Goal: Information Seeking & Learning: Learn about a topic

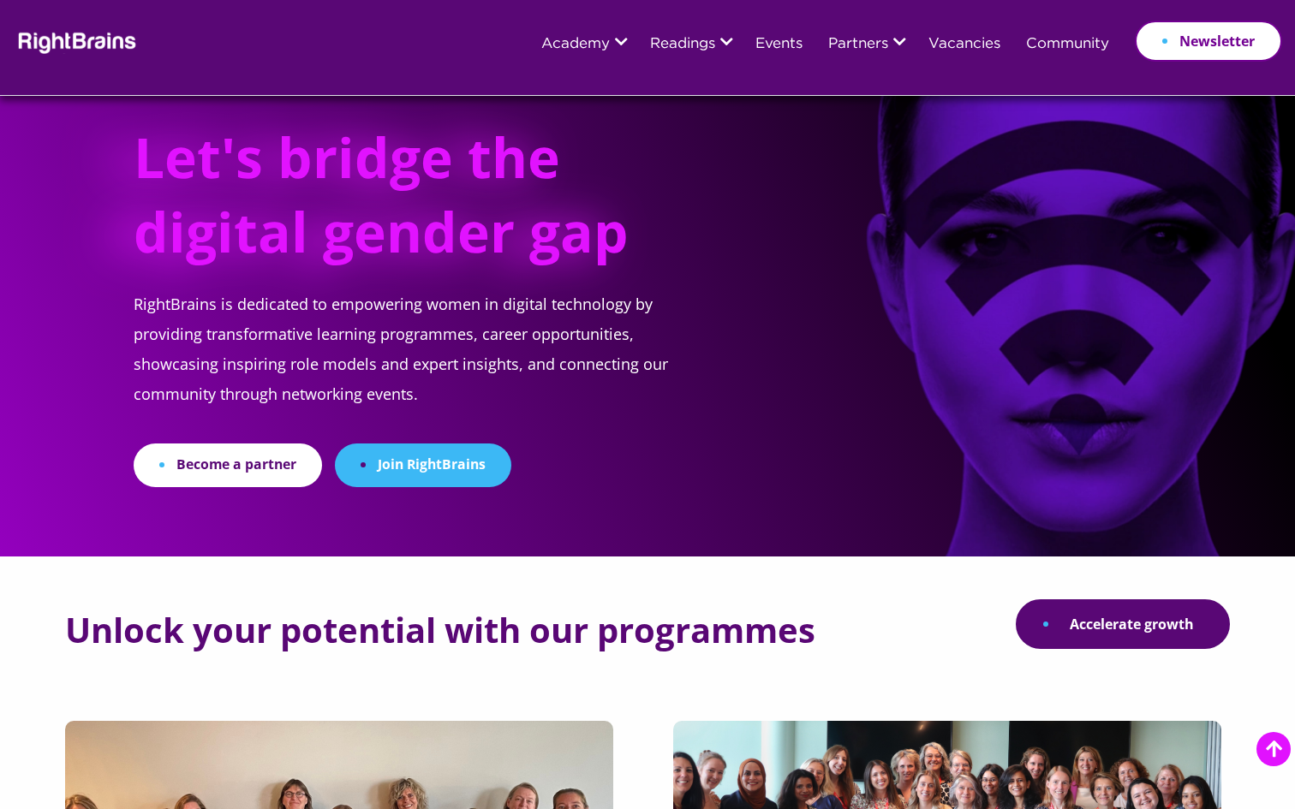
scroll to position [412, 0]
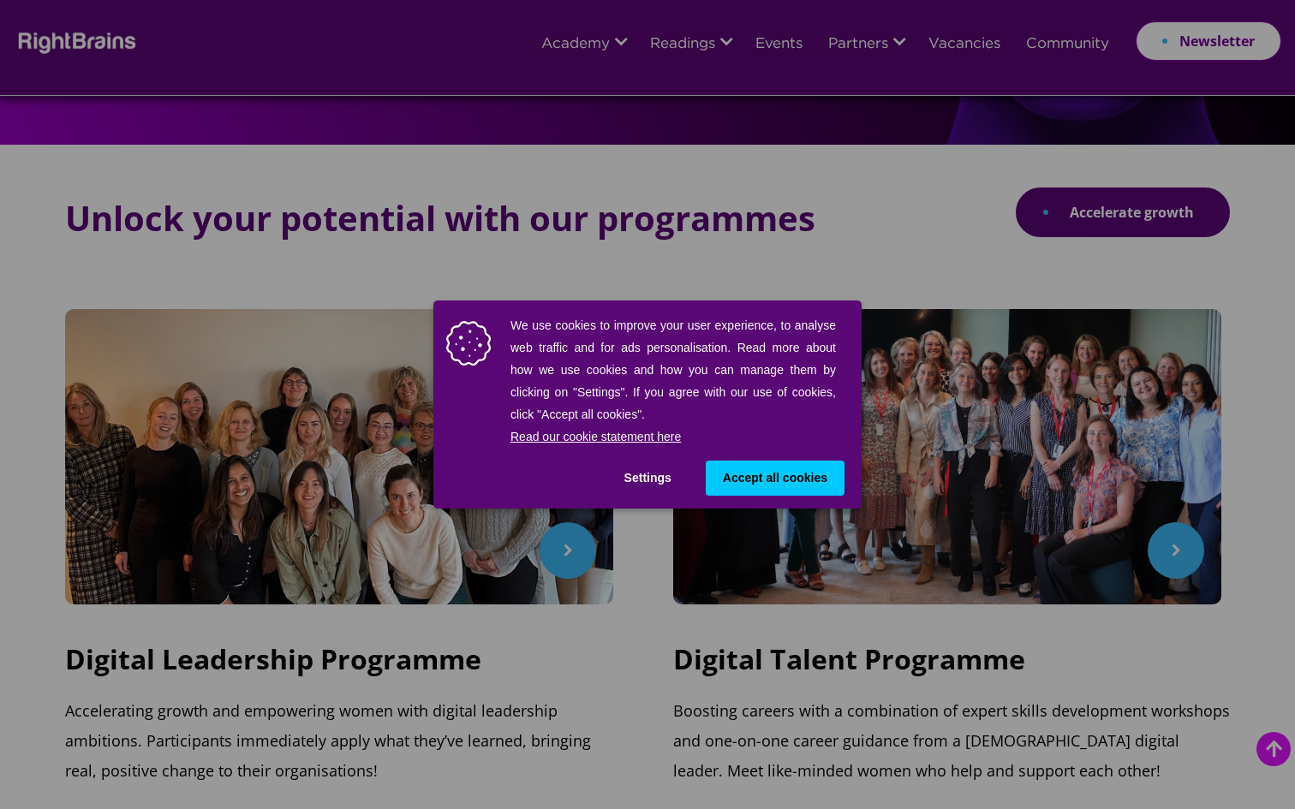
click at [437, 217] on div "We use cookies to improve your user experience, to analyse web traffic and for …" at bounding box center [647, 404] width 1295 height 809
click at [741, 466] on button "Accept all cookies" at bounding box center [775, 478] width 139 height 35
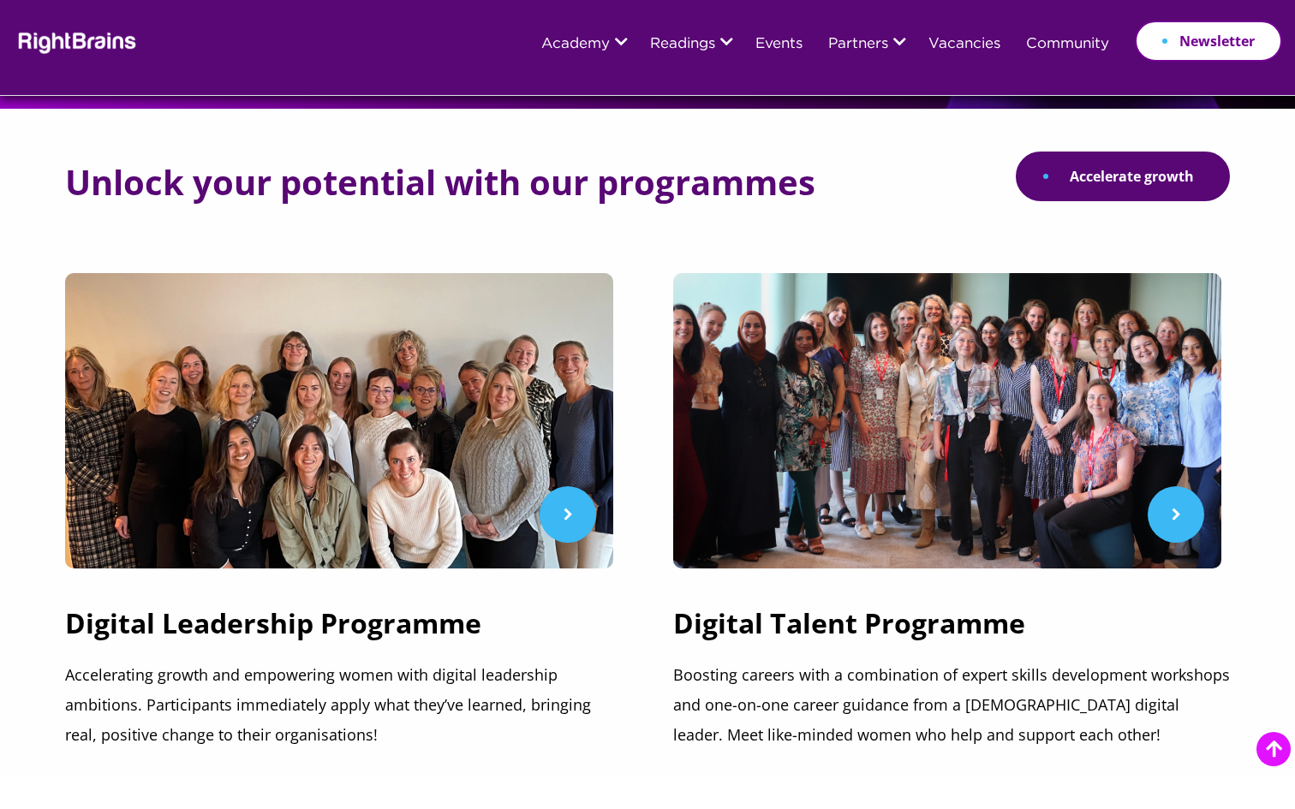
scroll to position [449, 0]
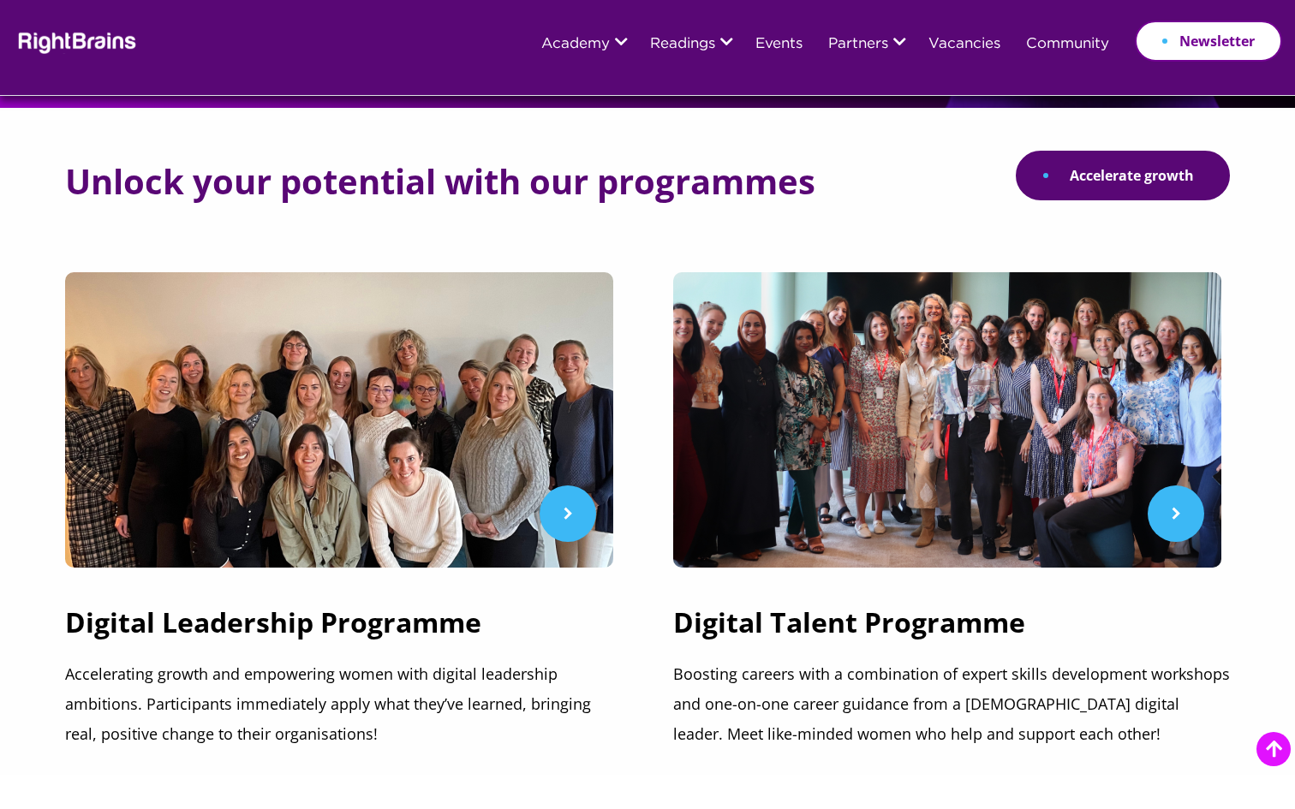
click at [509, 686] on p "Accelerating growth and empowering women with digital leadership ambitions. Par…" at bounding box center [343, 704] width 557 height 90
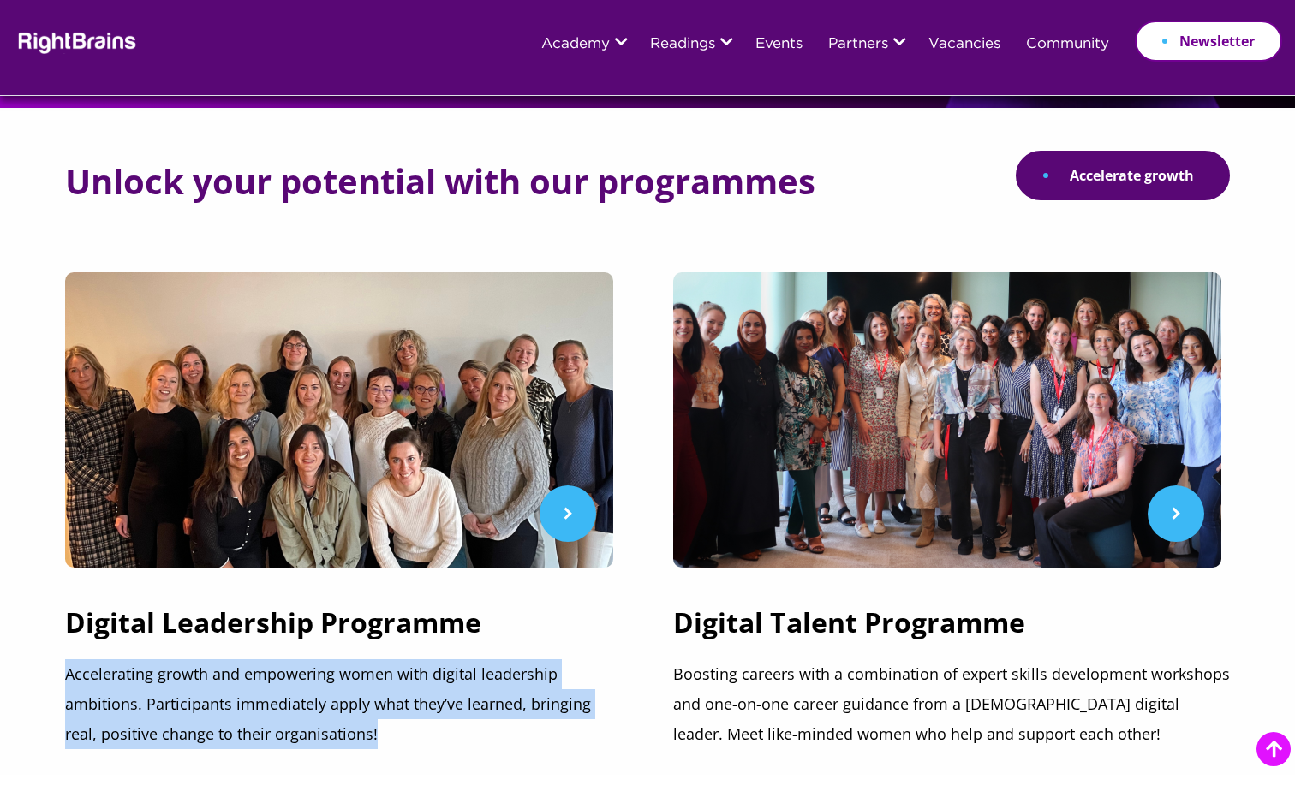
click at [509, 686] on p "Accelerating growth and empowering women with digital leadership ambitions. Par…" at bounding box center [343, 704] width 557 height 90
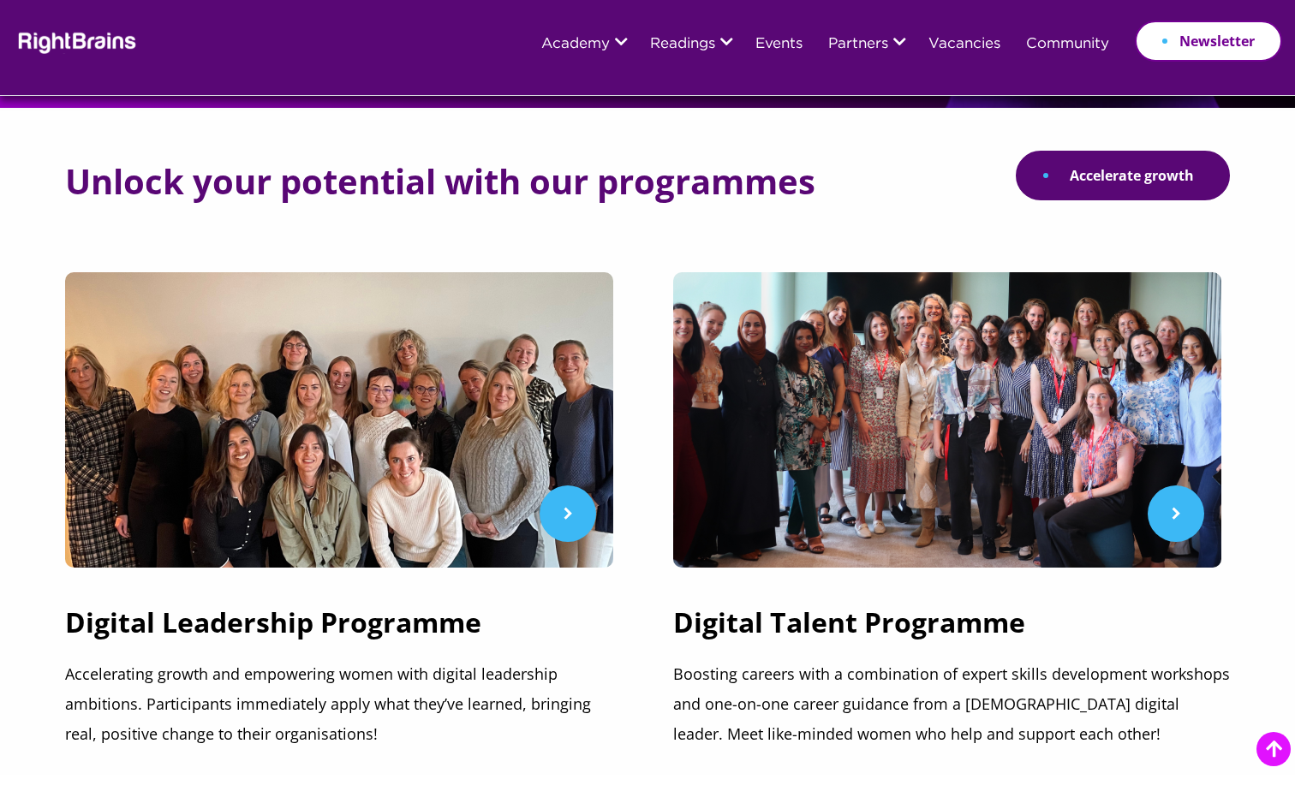
click at [509, 686] on p "Accelerating growth and empowering women with digital leadership ambitions. Par…" at bounding box center [343, 704] width 557 height 90
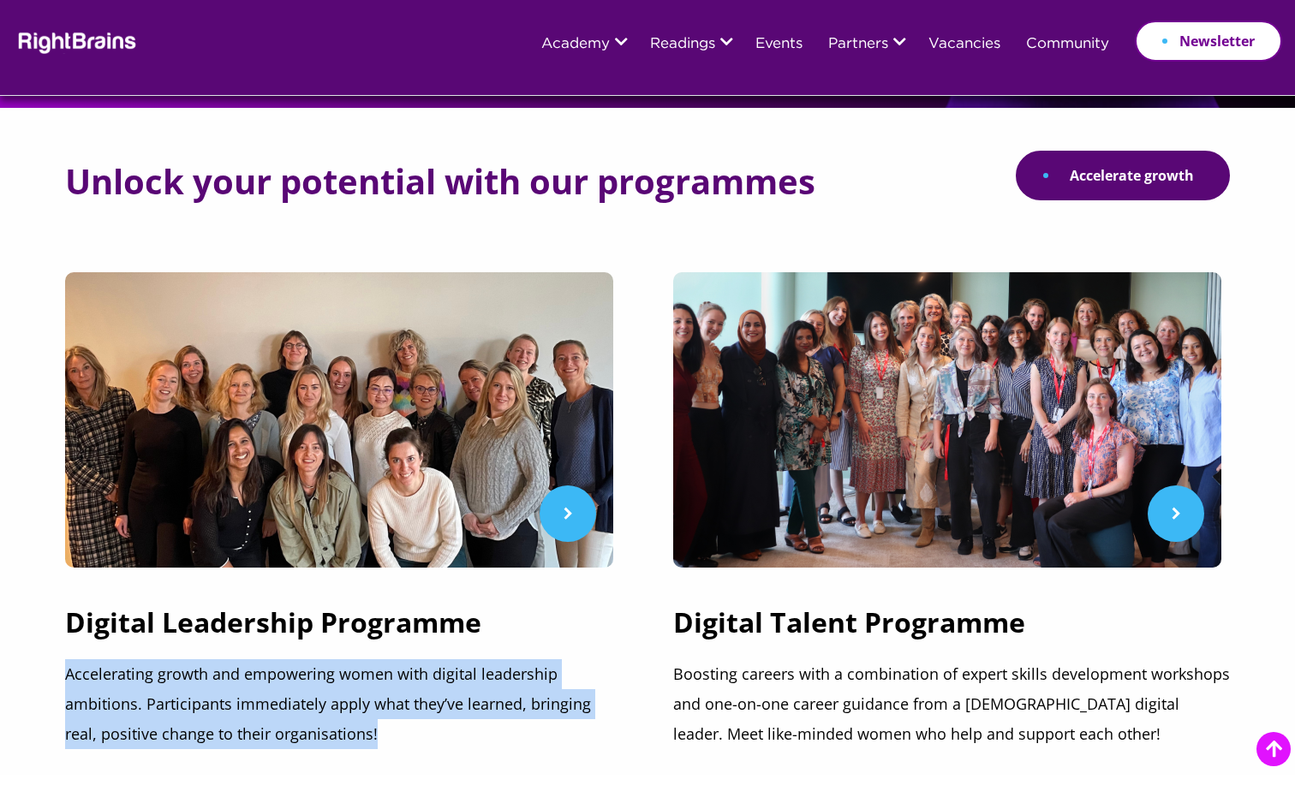
click at [509, 686] on p "Accelerating growth and empowering women with digital leadership ambitions. Par…" at bounding box center [343, 704] width 557 height 90
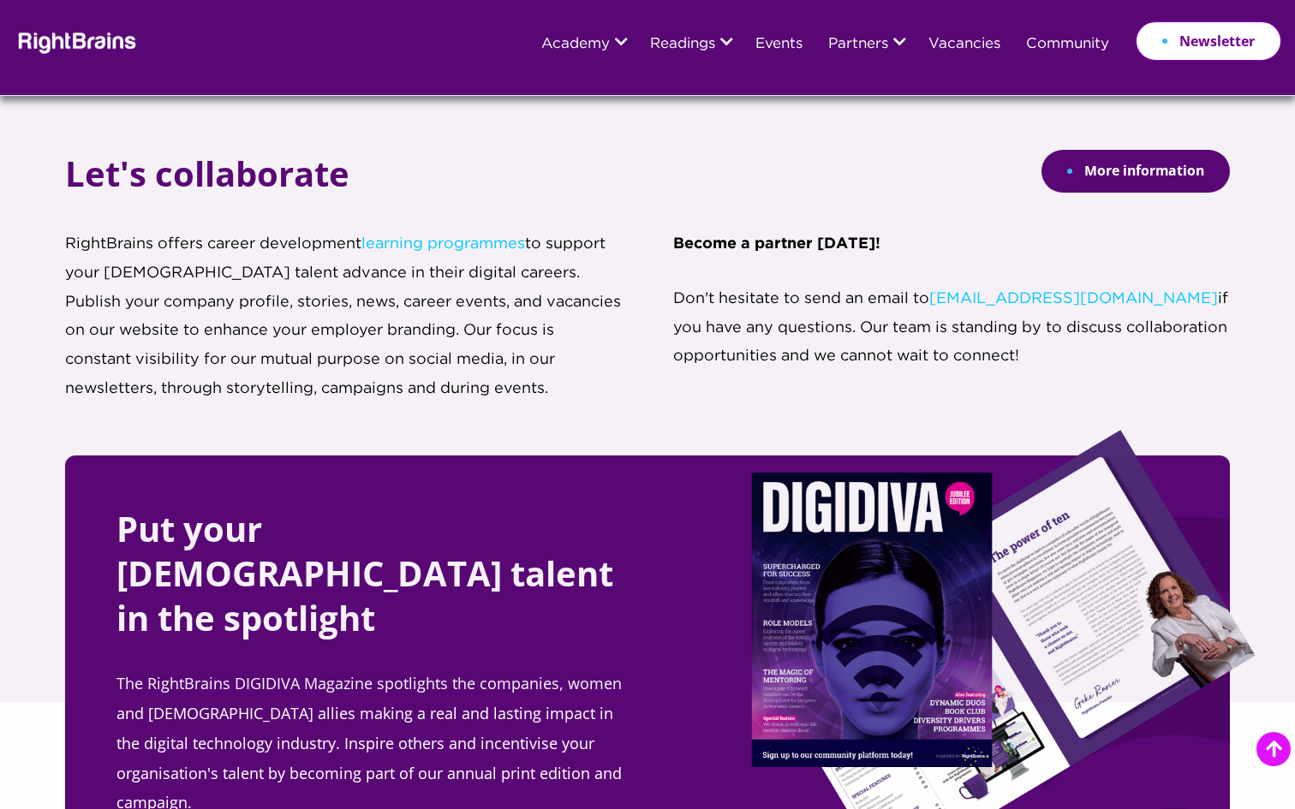
scroll to position [3334, 0]
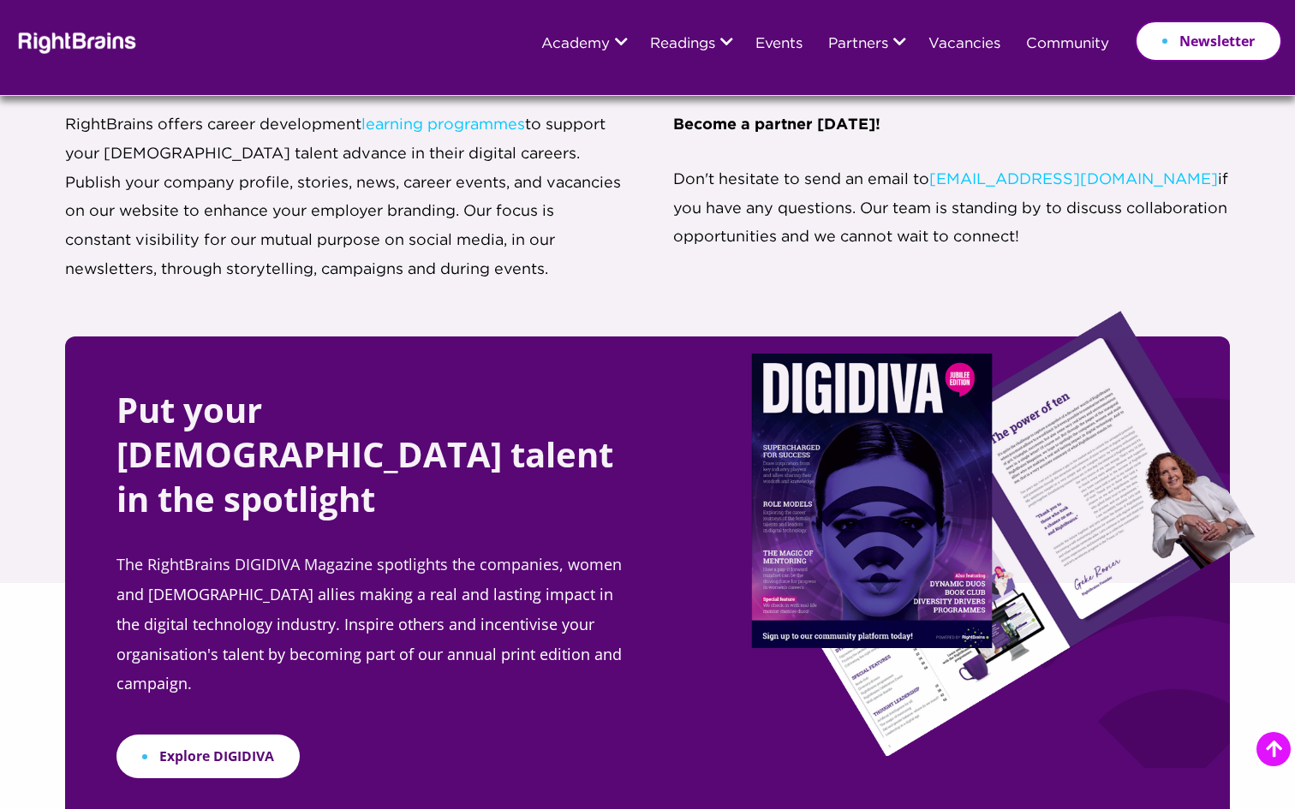
click at [190, 498] on section "Put your female talent in the spotlight The RightBrains DIGIDIVA Magazine spotl…" at bounding box center [647, 583] width 1295 height 493
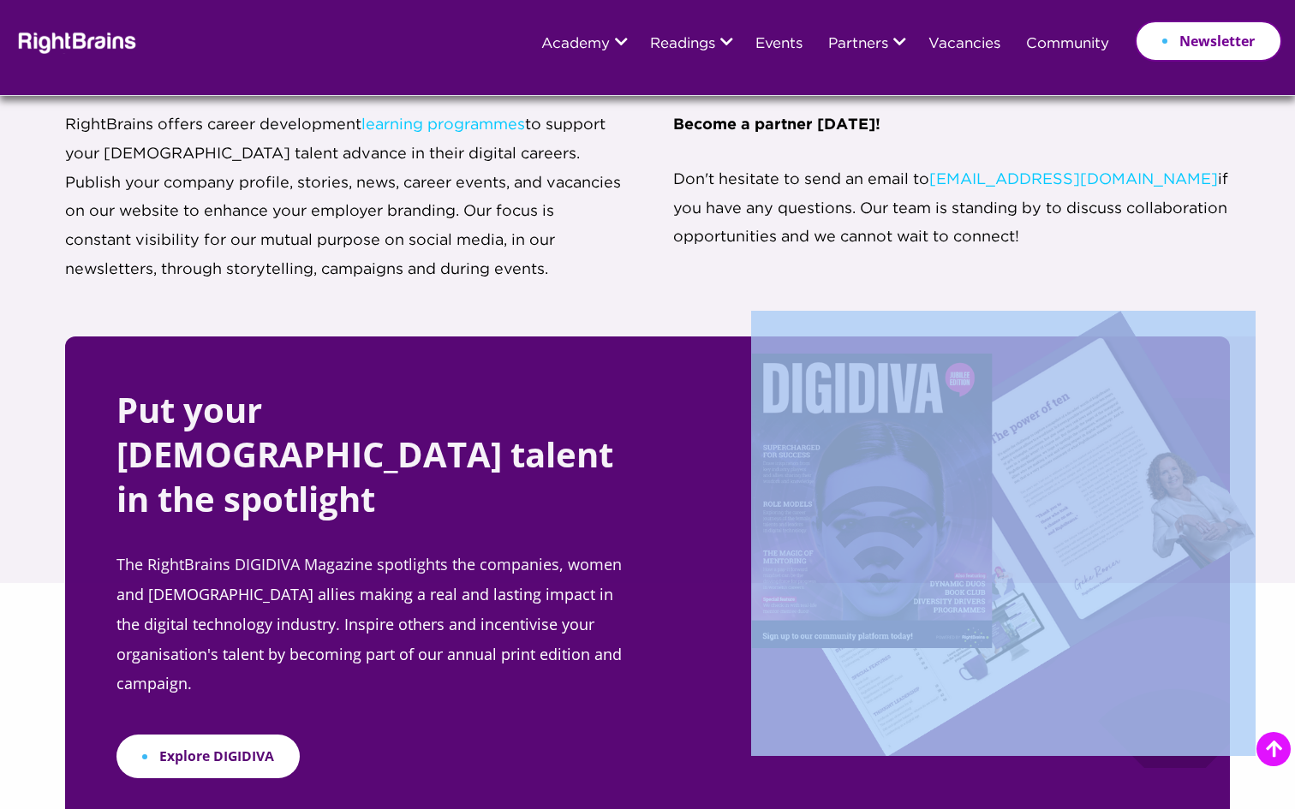
click at [190, 498] on section "Put your female talent in the spotlight The RightBrains DIGIDIVA Magazine spotl…" at bounding box center [647, 583] width 1295 height 493
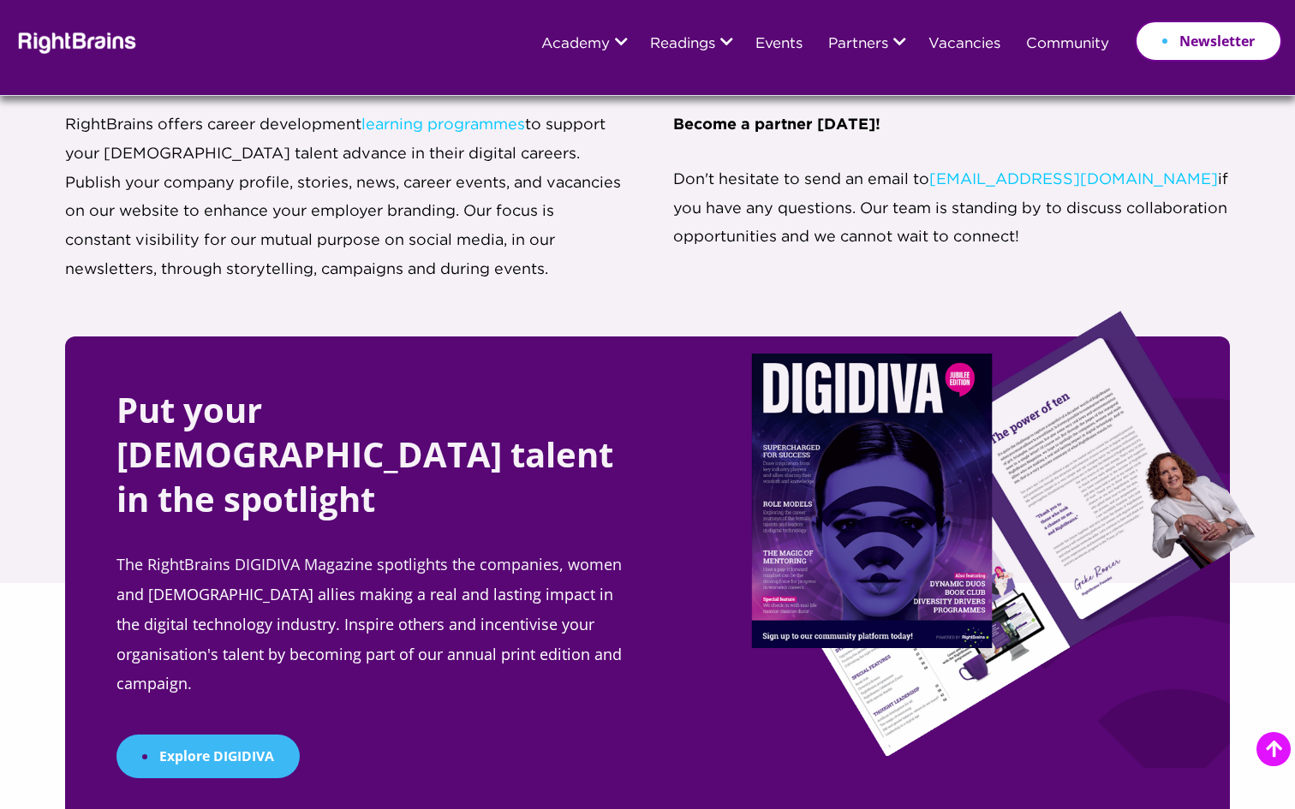
click at [215, 735] on link "Explore DIGIDIVA" at bounding box center [207, 757] width 183 height 44
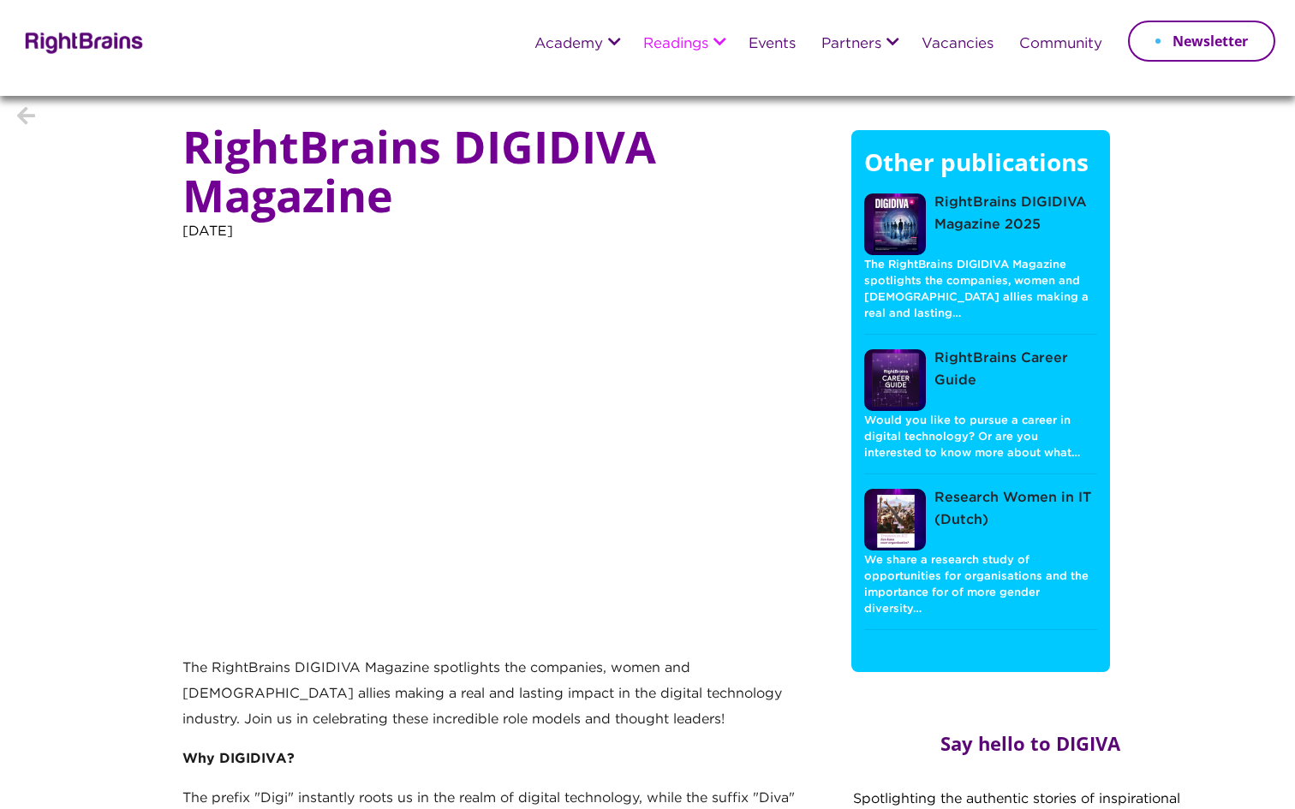
scroll to position [42, 0]
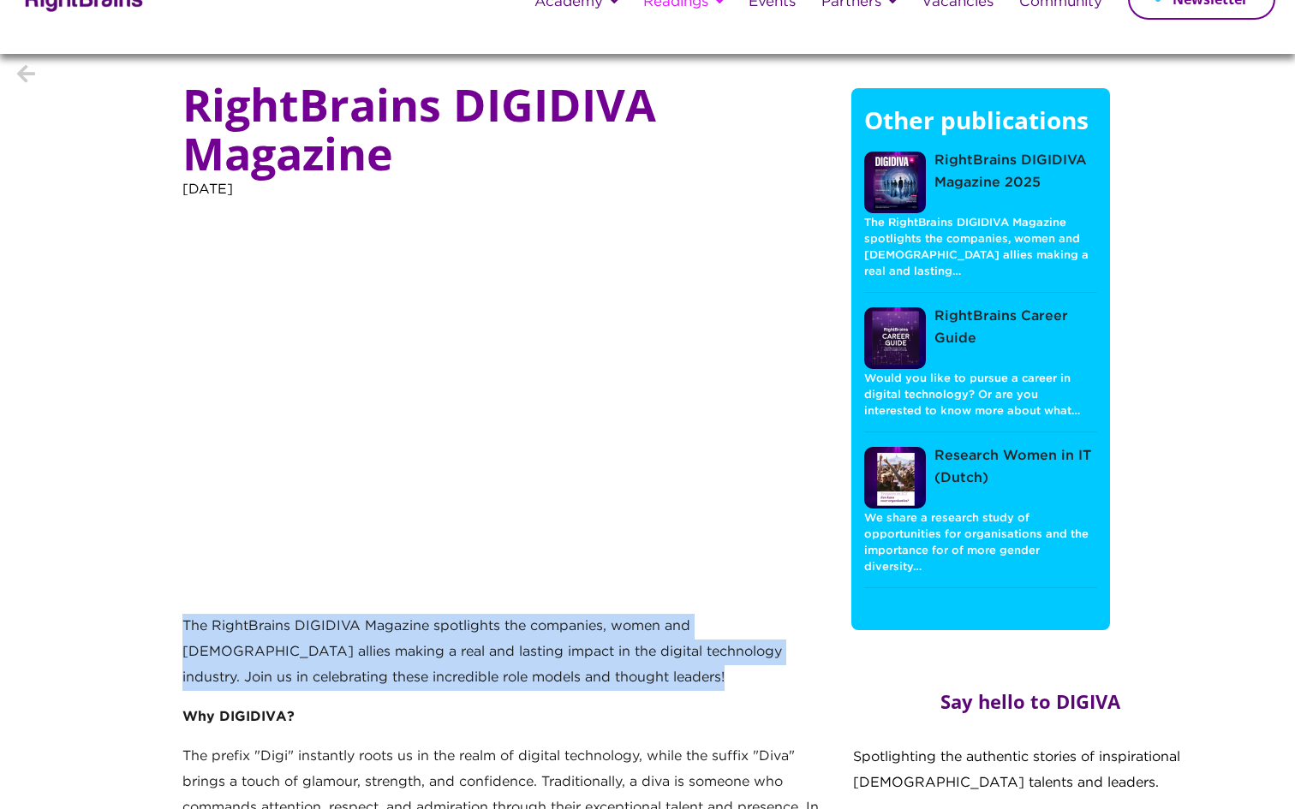
click at [920, 458] on link at bounding box center [895, 478] width 62 height 62
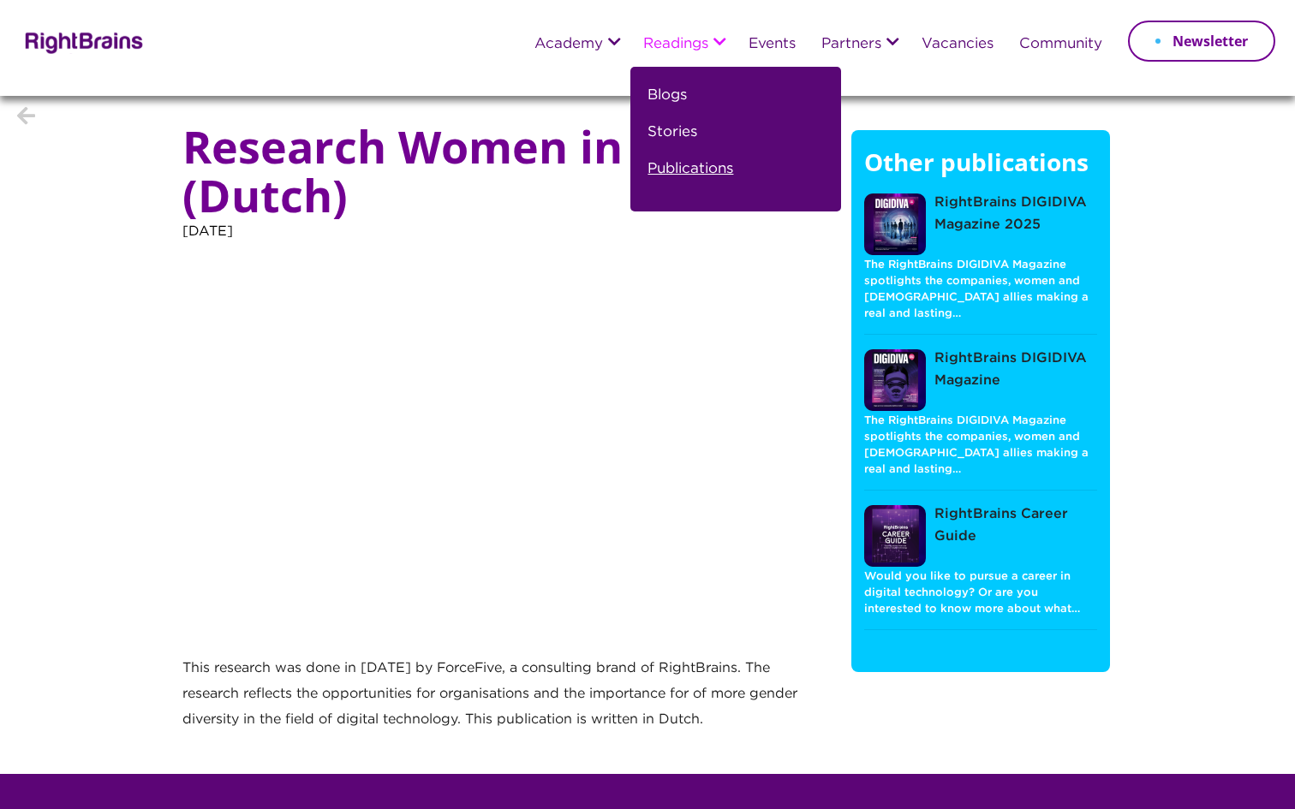
click at [664, 167] on link "Publications" at bounding box center [690, 176] width 86 height 37
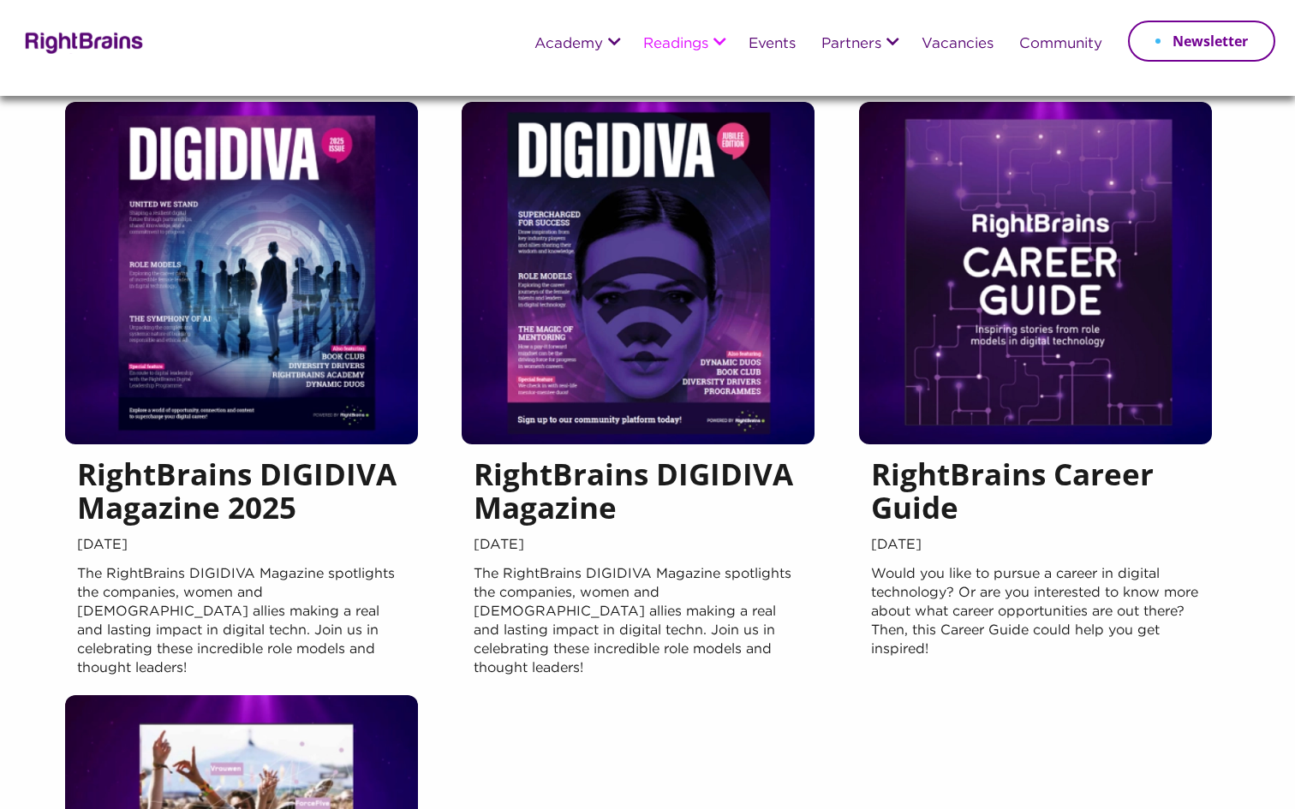
scroll to position [98, 0]
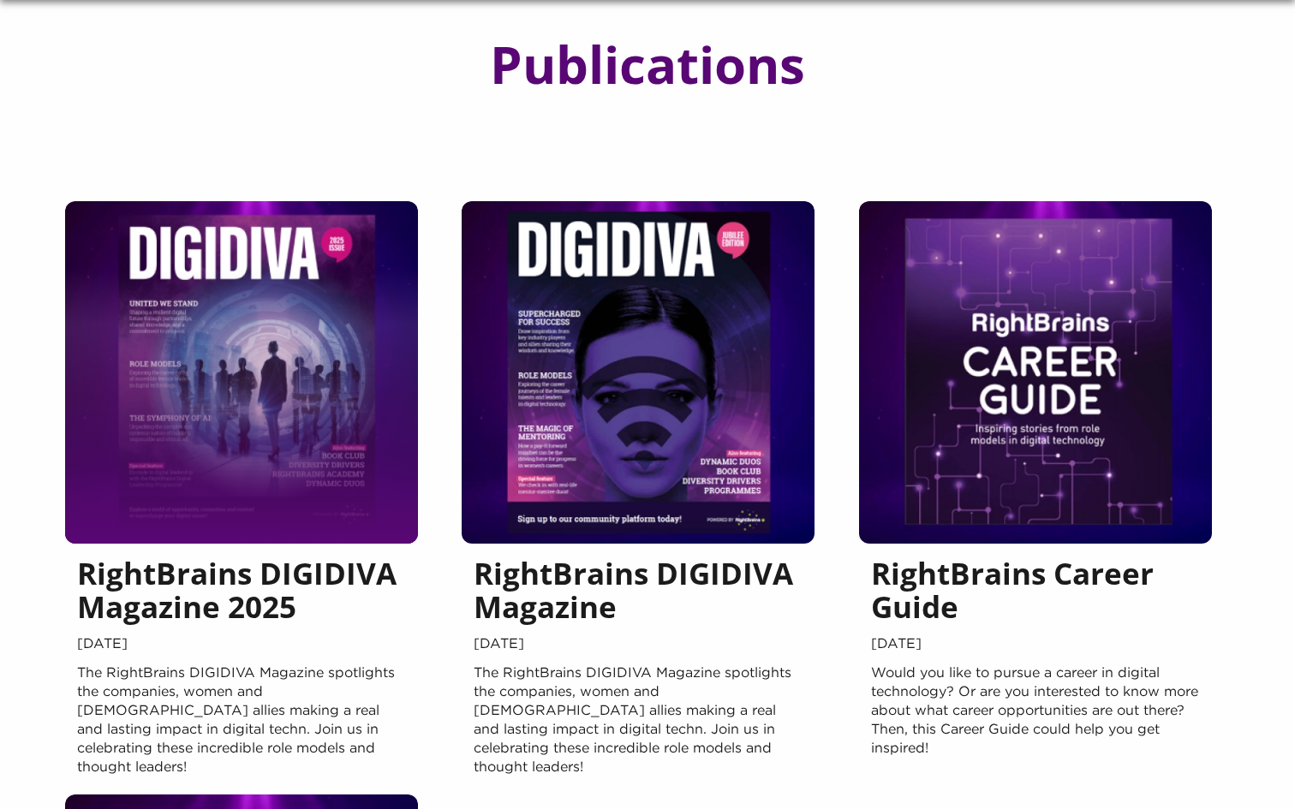
click at [236, 408] on div at bounding box center [241, 372] width 353 height 343
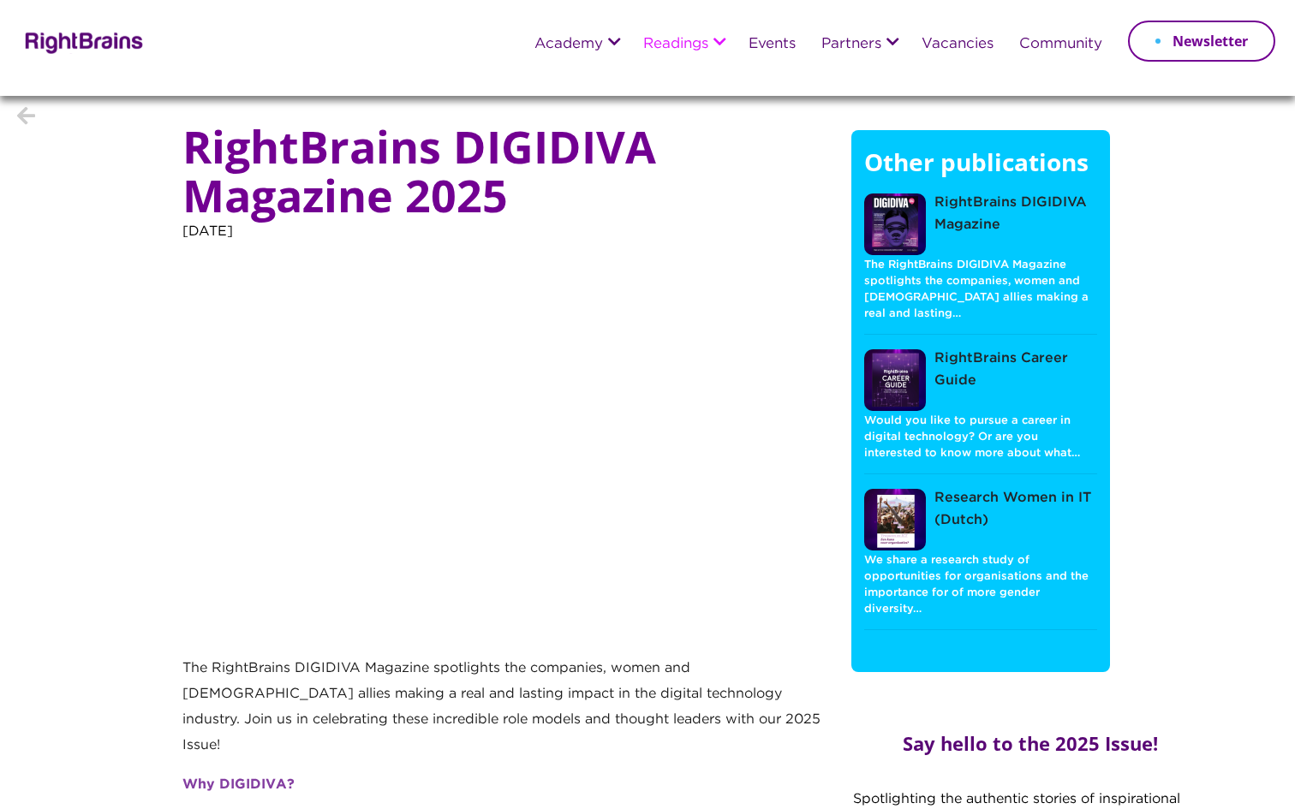
scroll to position [153, 0]
